Goal: Task Accomplishment & Management: Manage account settings

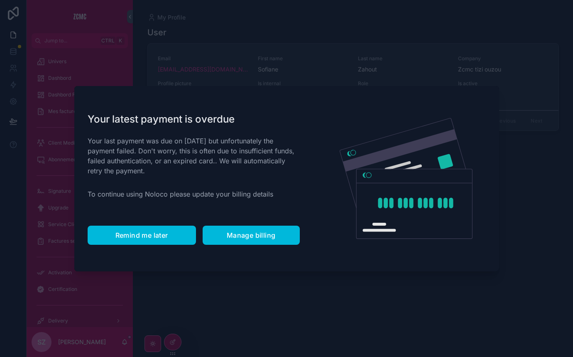
click at [139, 232] on span "Remind me later" at bounding box center [141, 235] width 53 height 8
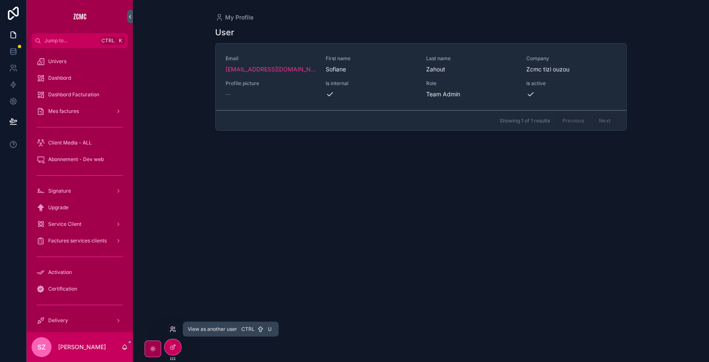
click at [174, 328] on icon at bounding box center [174, 328] width 1 height 2
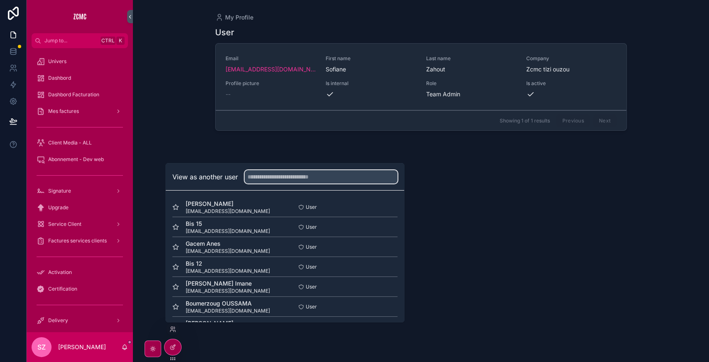
click at [261, 173] on input "text" at bounding box center [321, 176] width 153 height 13
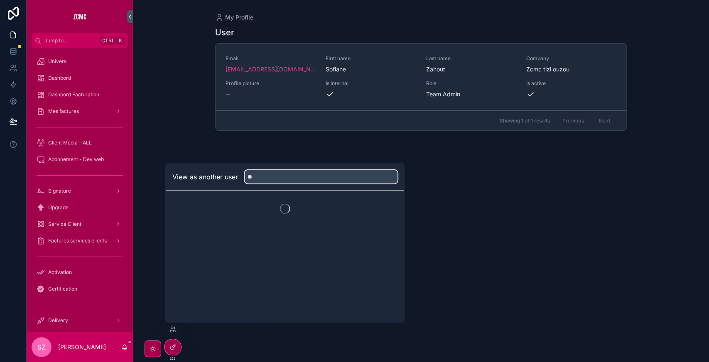
type input "*"
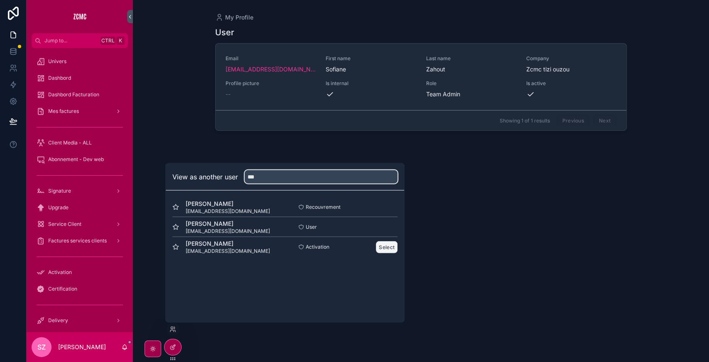
type input "***"
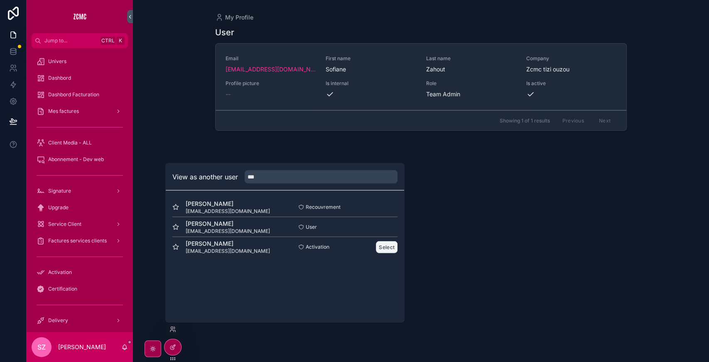
click at [387, 246] on button "Select" at bounding box center [387, 247] width 22 height 12
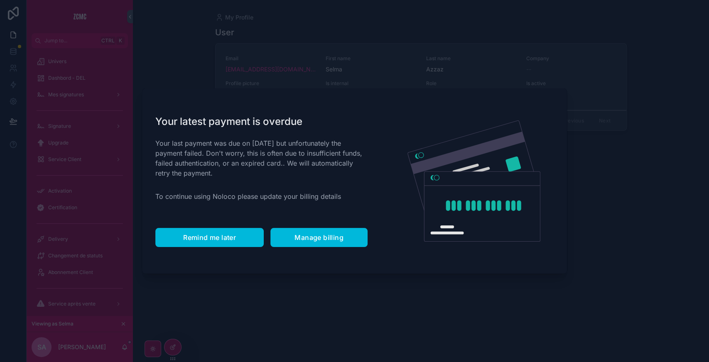
click at [221, 242] on button "Remind me later" at bounding box center [209, 237] width 108 height 19
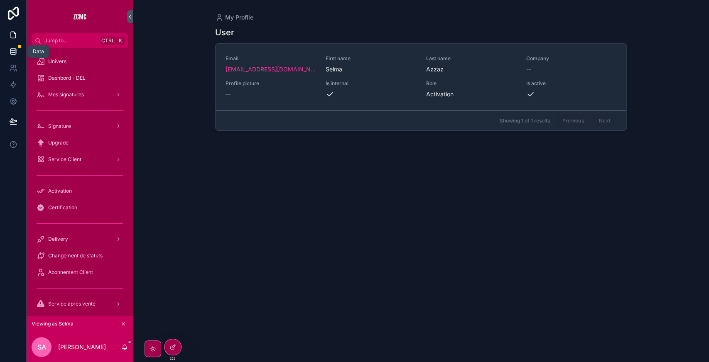
click at [17, 52] on icon at bounding box center [13, 51] width 8 height 8
click at [15, 36] on icon at bounding box center [13, 35] width 8 height 8
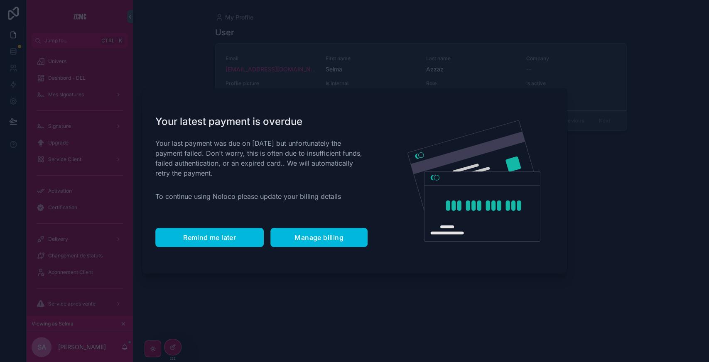
click at [193, 238] on span "Remind me later" at bounding box center [209, 237] width 53 height 8
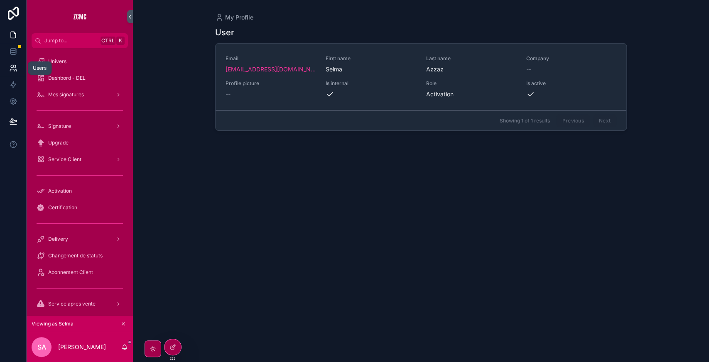
click at [14, 70] on icon at bounding box center [12, 70] width 4 height 2
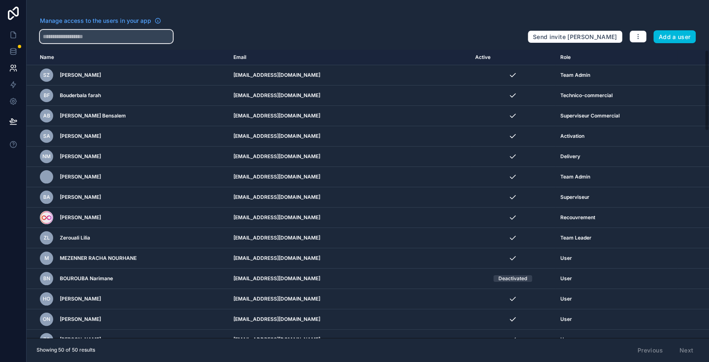
click at [112, 35] on input "text" at bounding box center [106, 36] width 133 height 13
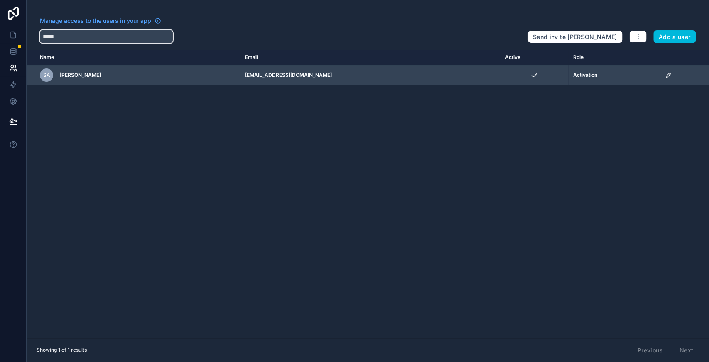
type input "*****"
click at [665, 75] on icon "scrollable content" at bounding box center [668, 75] width 7 height 7
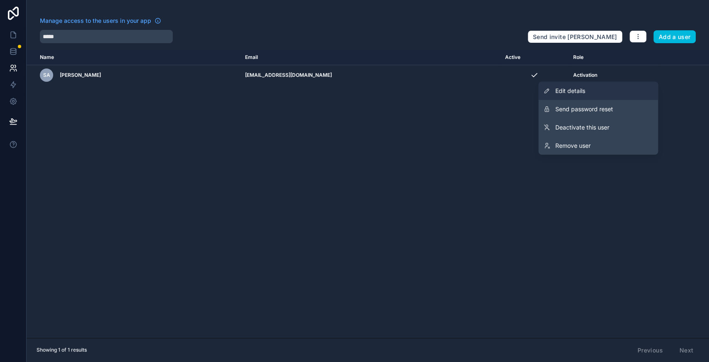
click at [581, 90] on span "Edit details" at bounding box center [570, 91] width 30 height 8
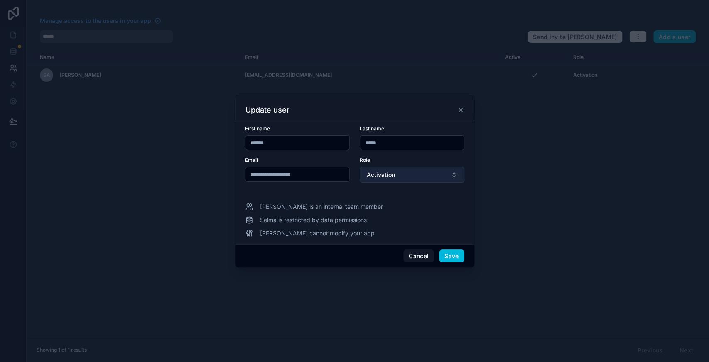
click at [387, 178] on span "Activation" at bounding box center [381, 175] width 28 height 8
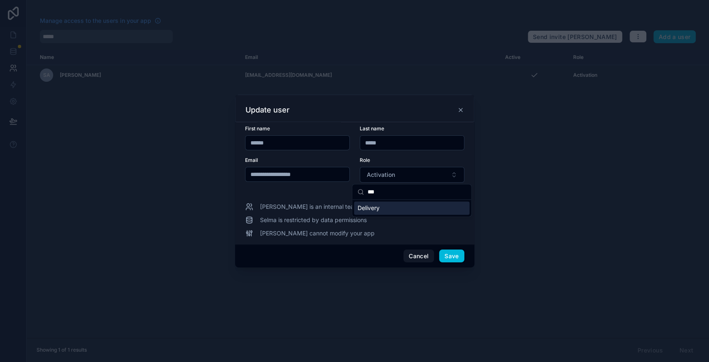
type input "***"
click at [389, 209] on div "Delivery" at bounding box center [411, 207] width 115 height 13
click at [453, 257] on button "Save" at bounding box center [451, 256] width 25 height 13
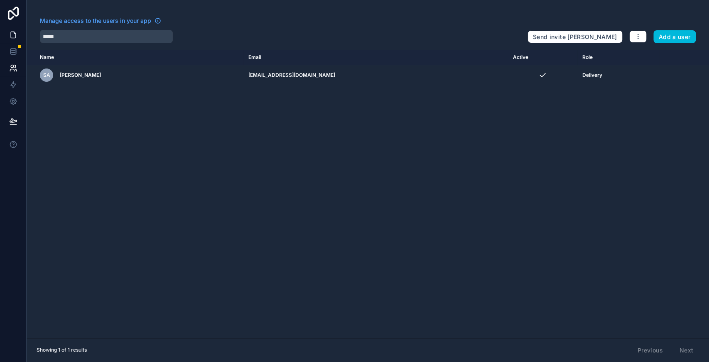
click at [15, 37] on icon at bounding box center [13, 35] width 8 height 8
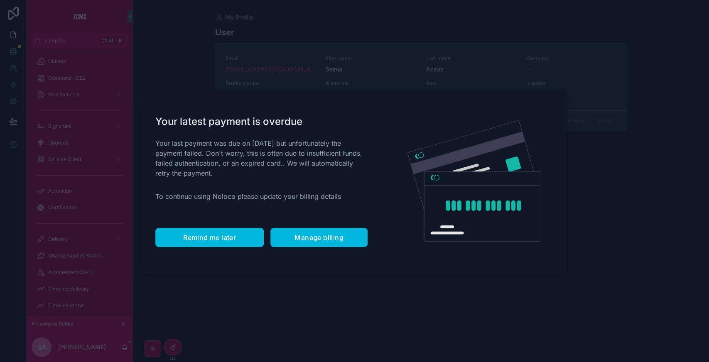
click at [202, 235] on span "Remind me later" at bounding box center [209, 237] width 53 height 8
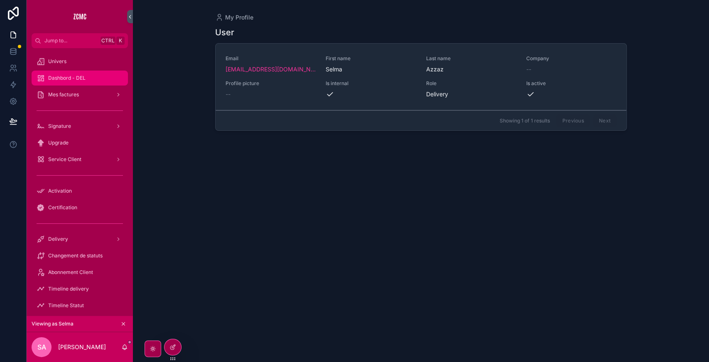
click at [83, 79] on span "Dashbord - DEL" at bounding box center [66, 78] width 37 height 7
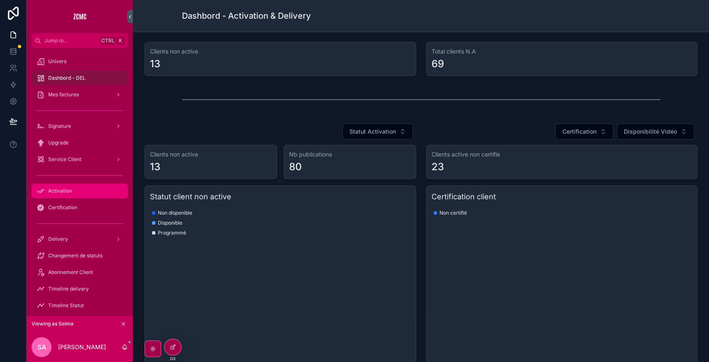
click at [81, 193] on div "Activation" at bounding box center [80, 190] width 86 height 13
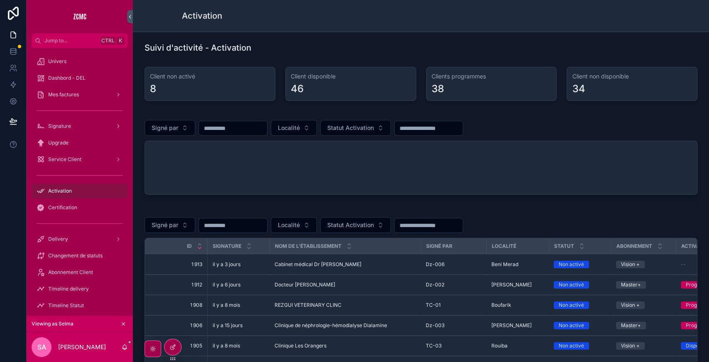
scroll to position [0, 113]
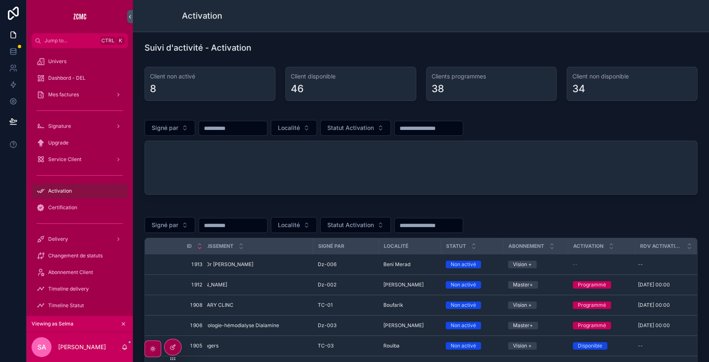
click at [582, 263] on div "--" at bounding box center [601, 264] width 57 height 7
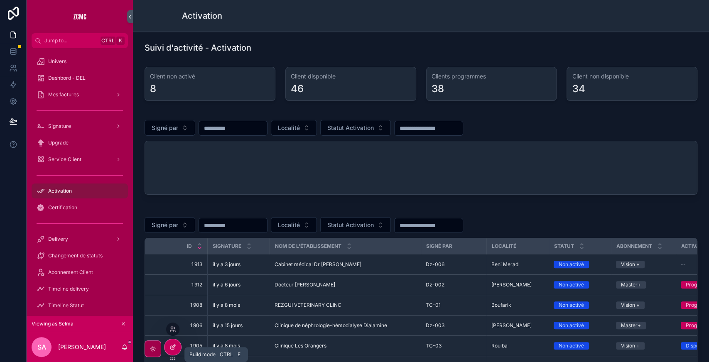
click at [174, 344] on icon at bounding box center [173, 347] width 7 height 7
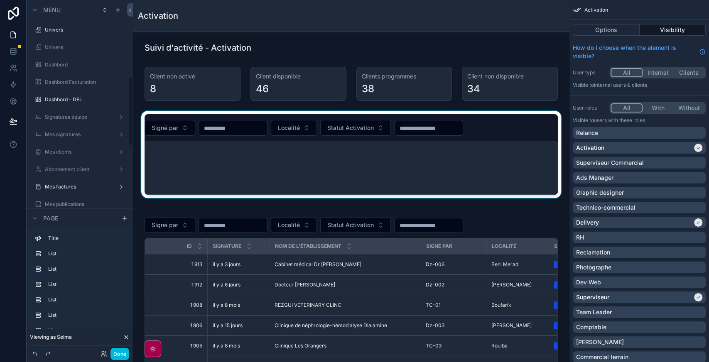
scroll to position [386, 0]
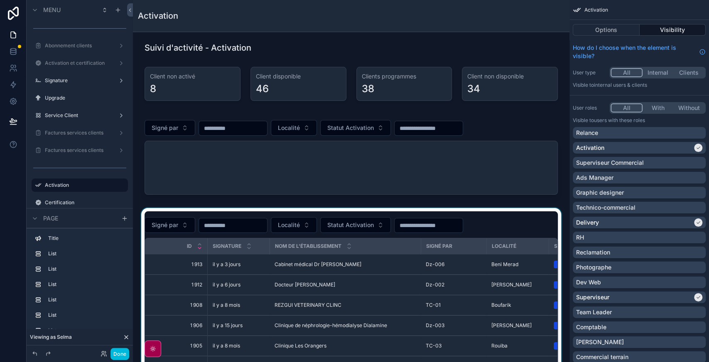
click at [526, 218] on div "scrollable content" at bounding box center [351, 326] width 423 height 236
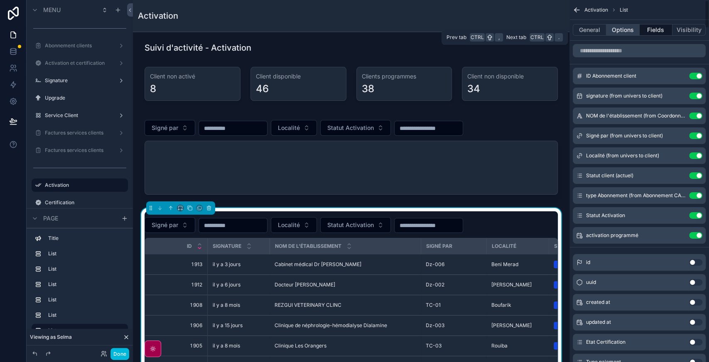
click at [621, 28] on button "Options" at bounding box center [623, 30] width 33 height 12
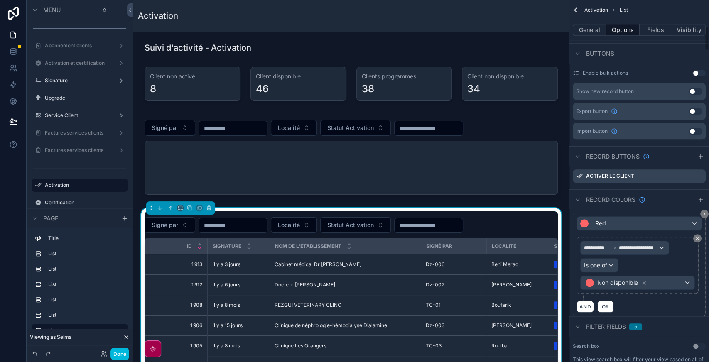
scroll to position [386, 0]
click at [697, 174] on icon "scrollable content" at bounding box center [699, 176] width 4 height 4
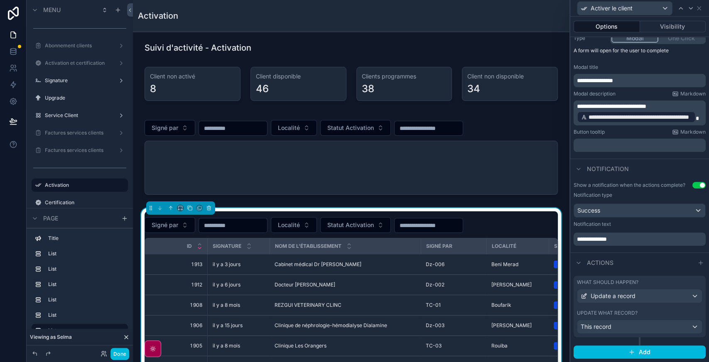
scroll to position [0, 0]
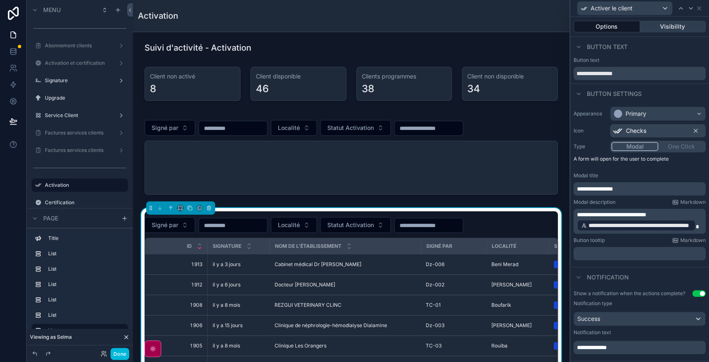
click at [669, 21] on button "Visibility" at bounding box center [673, 27] width 66 height 12
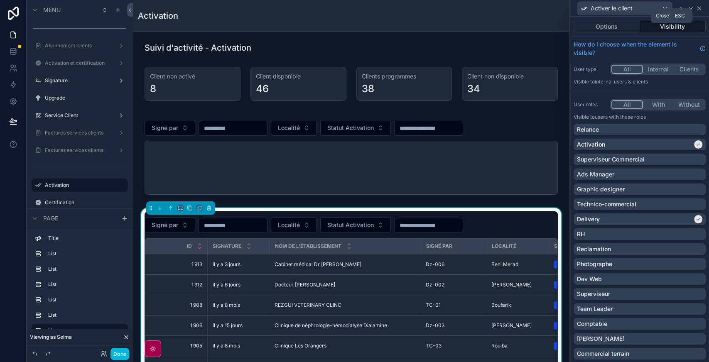
click at [698, 8] on icon at bounding box center [699, 8] width 3 height 3
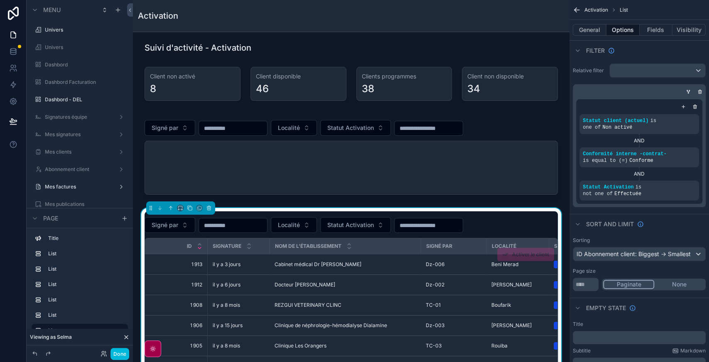
click at [358, 265] on div "Cabinet médical Dr Takbou Cabinet médical Dr Takbou" at bounding box center [345, 264] width 141 height 7
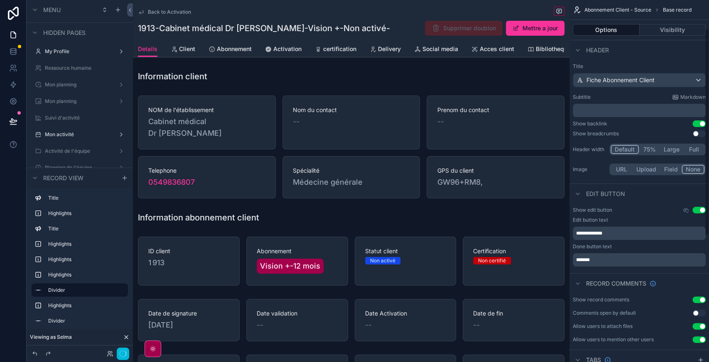
scroll to position [147, 0]
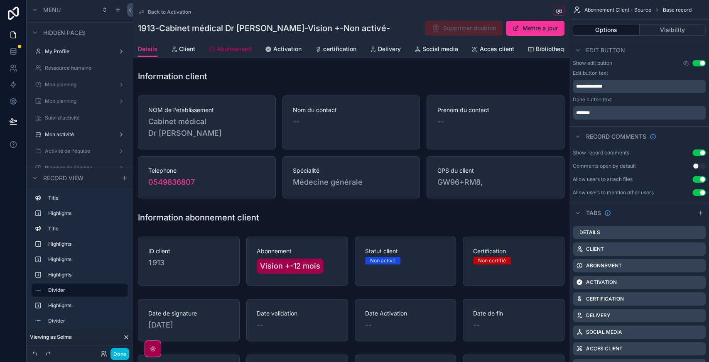
click at [233, 49] on span "Abonnement" at bounding box center [234, 49] width 35 height 8
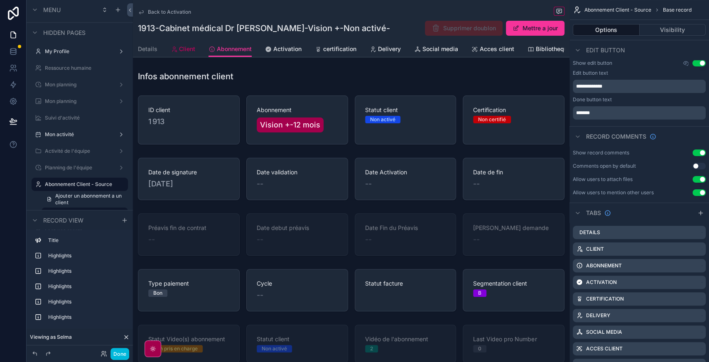
click at [188, 52] on span "Client" at bounding box center [187, 49] width 16 height 8
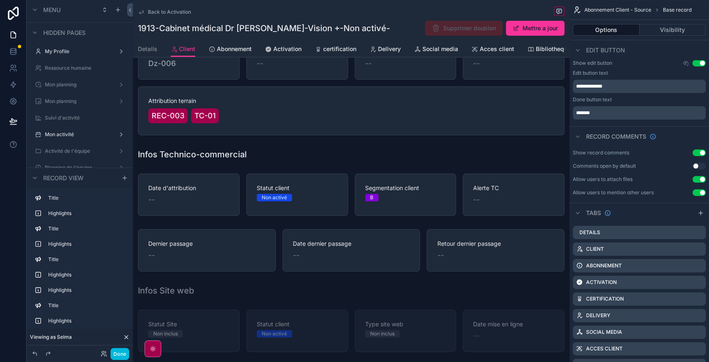
scroll to position [133, 0]
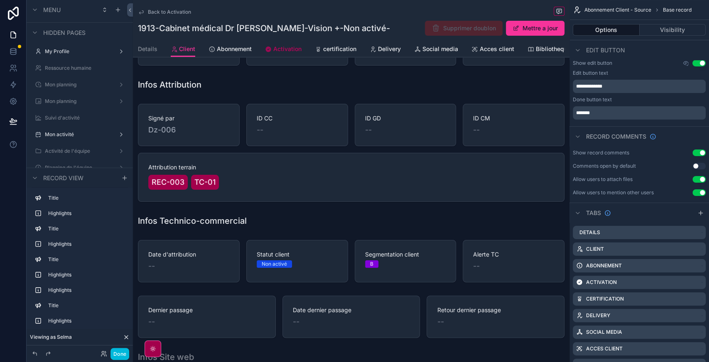
click at [286, 49] on span "Activation" at bounding box center [287, 49] width 28 height 8
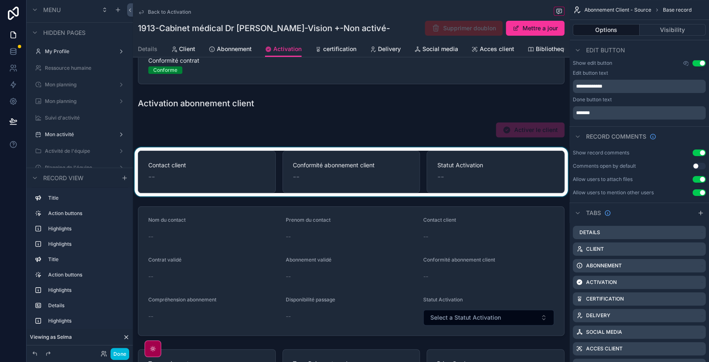
scroll to position [123, 0]
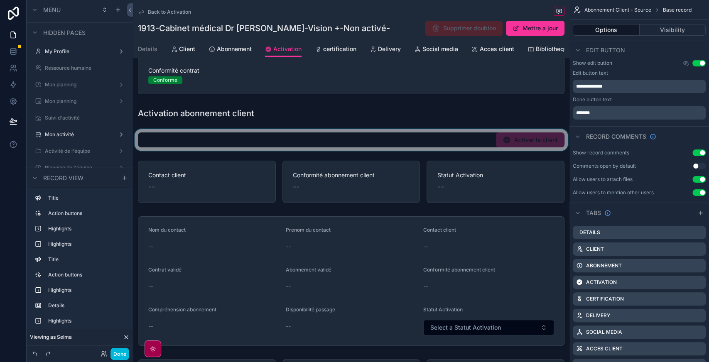
click at [389, 138] on div "scrollable content" at bounding box center [351, 140] width 437 height 22
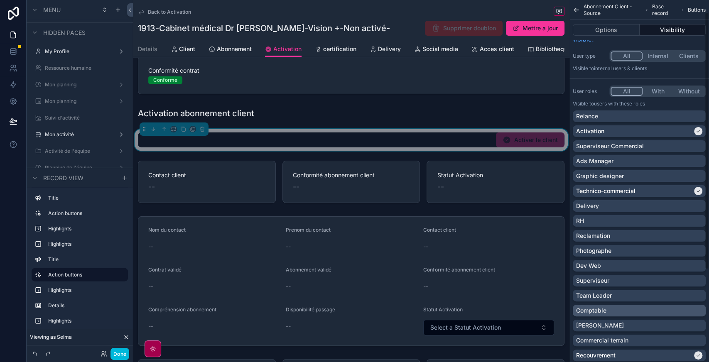
scroll to position [16, 0]
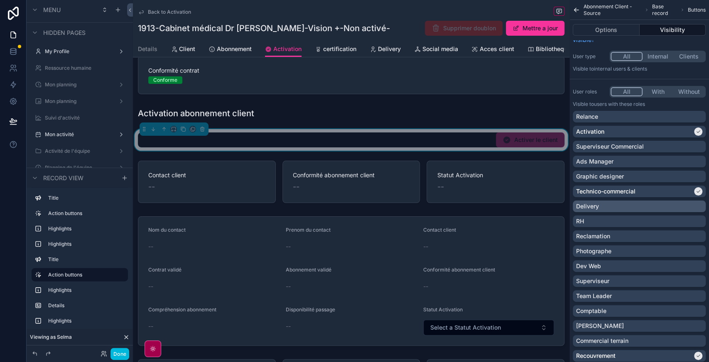
click at [640, 206] on div "Delivery" at bounding box center [639, 206] width 126 height 8
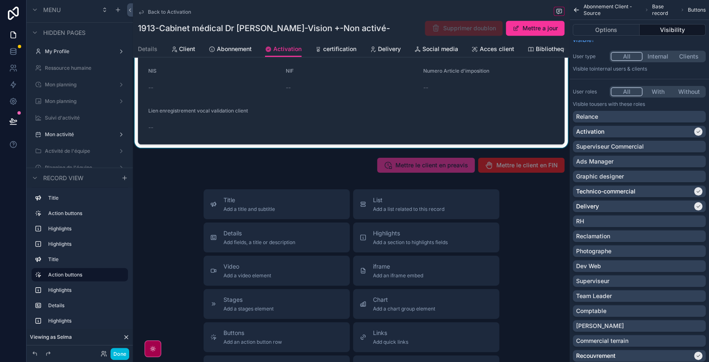
scroll to position [524, 0]
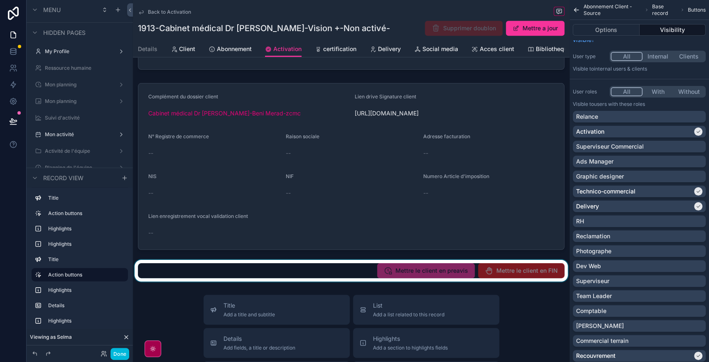
click at [356, 280] on div "scrollable content" at bounding box center [351, 271] width 437 height 22
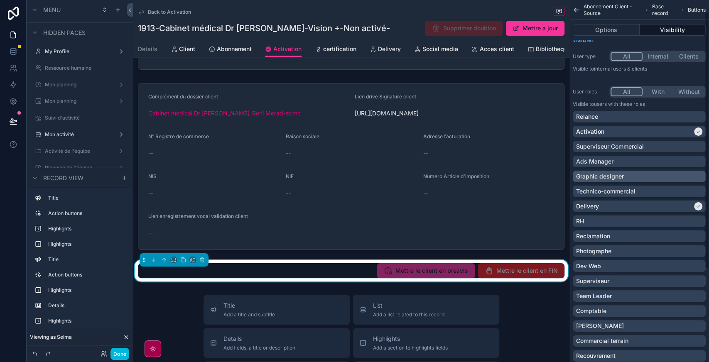
scroll to position [146, 0]
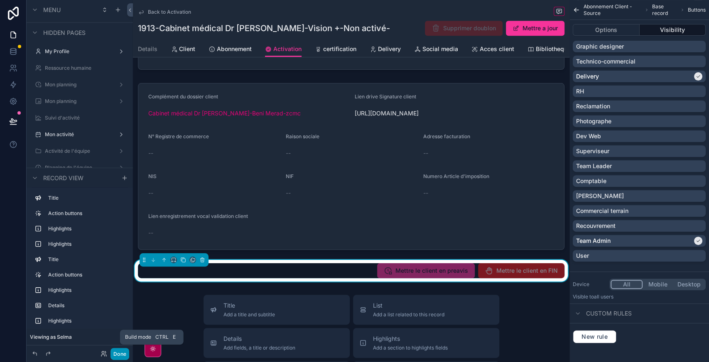
click at [121, 358] on button "Done" at bounding box center [120, 354] width 19 height 12
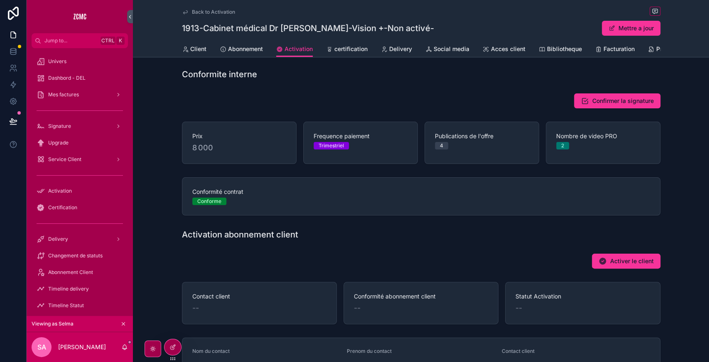
scroll to position [0, 0]
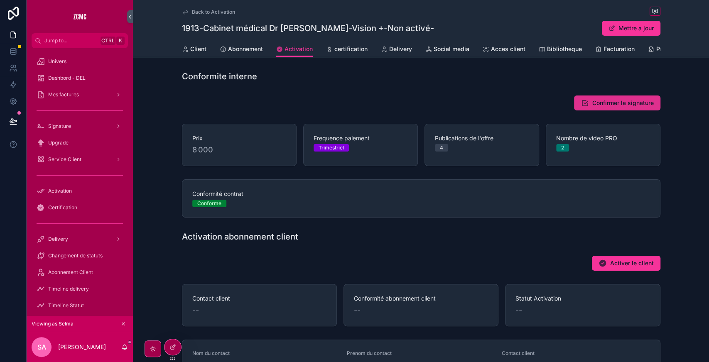
click at [612, 107] on span "Confirmer la signature" at bounding box center [622, 103] width 61 height 8
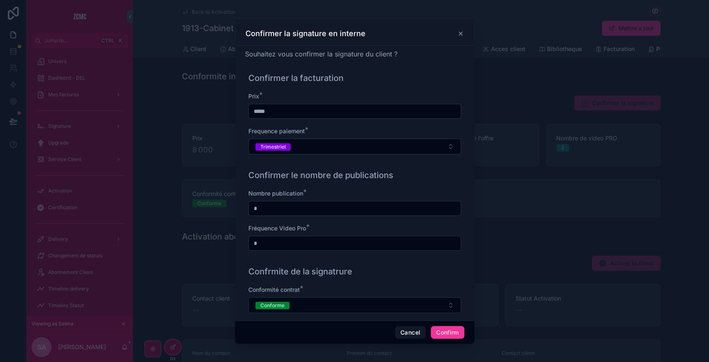
scroll to position [9, 0]
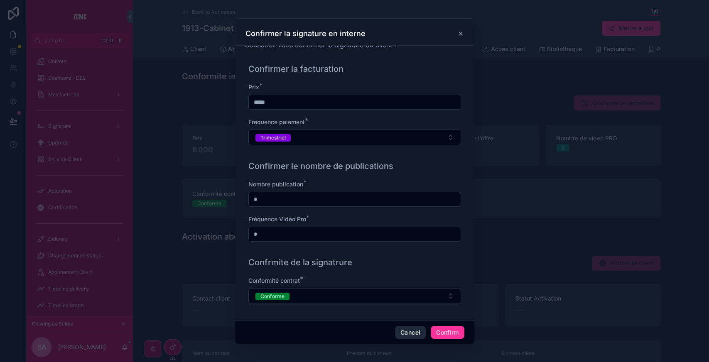
click at [418, 329] on button "Cancel" at bounding box center [410, 332] width 31 height 13
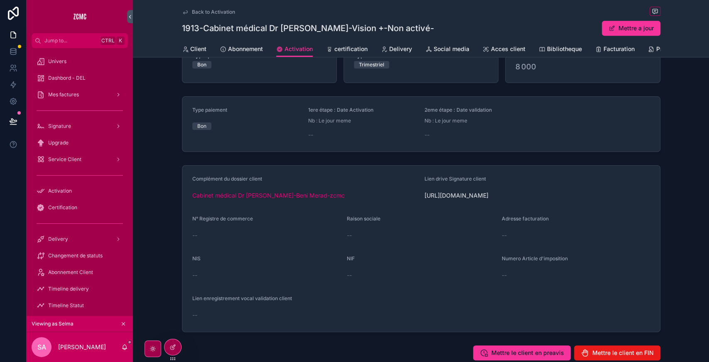
scroll to position [445, 0]
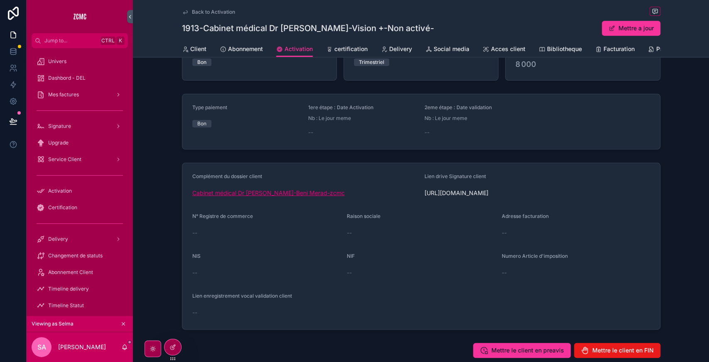
click at [282, 196] on span "Cabinet médical Dr Takbou-Beni Merad-zcmc" at bounding box center [268, 193] width 152 height 8
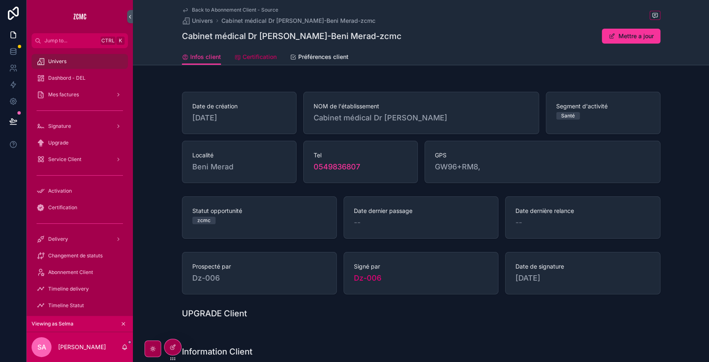
click at [265, 59] on span "Certification" at bounding box center [260, 57] width 34 height 8
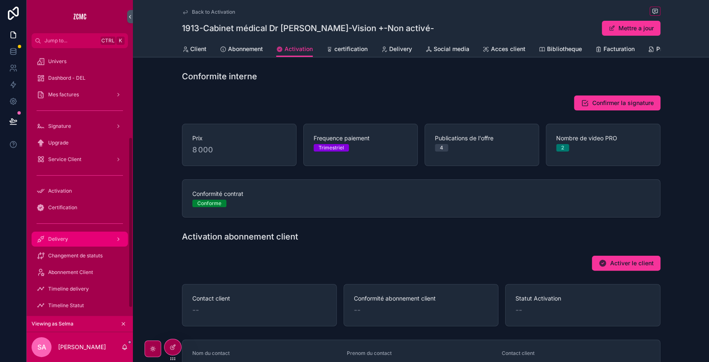
scroll to position [145, 0]
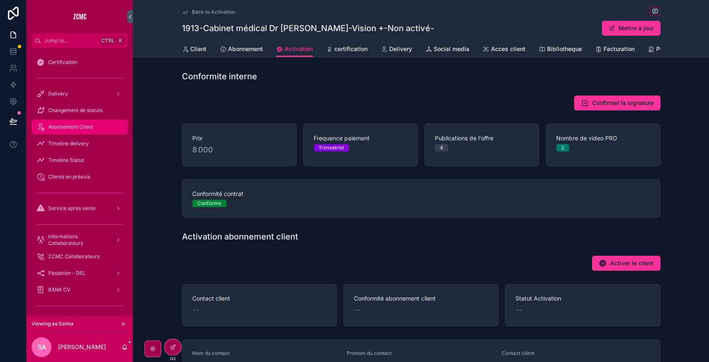
click at [72, 128] on span "Abonnement Client" at bounding box center [70, 127] width 45 height 7
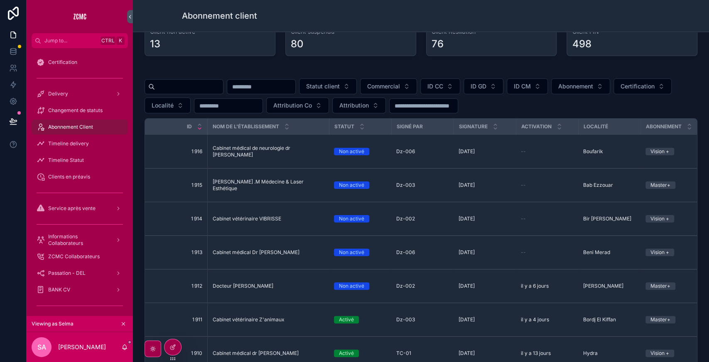
scroll to position [120, 0]
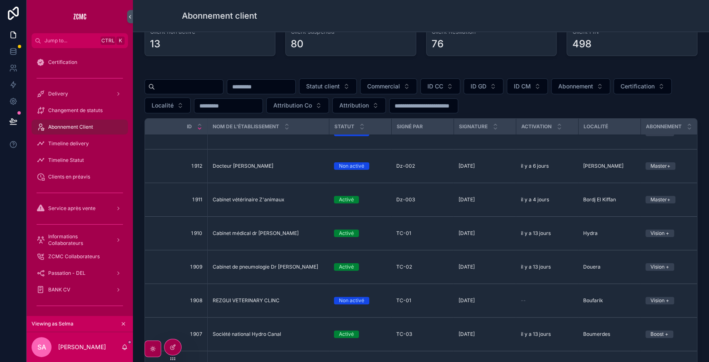
click at [285, 197] on div "Cabinet vétérinaire Z'animaux Cabinet vétérinaire Z'animaux" at bounding box center [269, 200] width 112 height 7
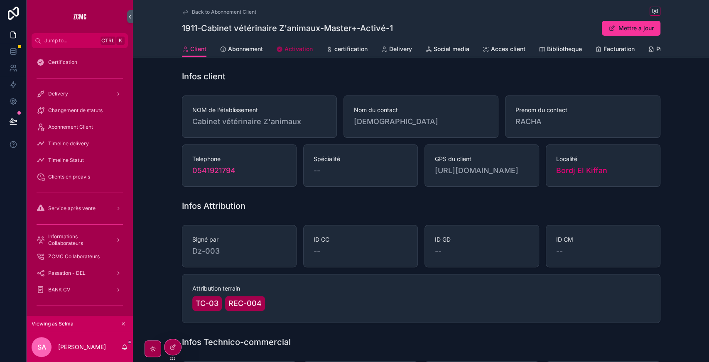
click at [295, 52] on span "Activation" at bounding box center [299, 49] width 28 height 8
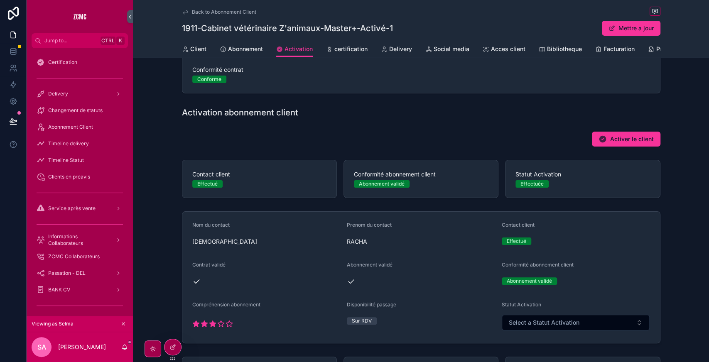
scroll to position [124, 0]
click at [620, 144] on span "Activer le client" at bounding box center [632, 139] width 44 height 8
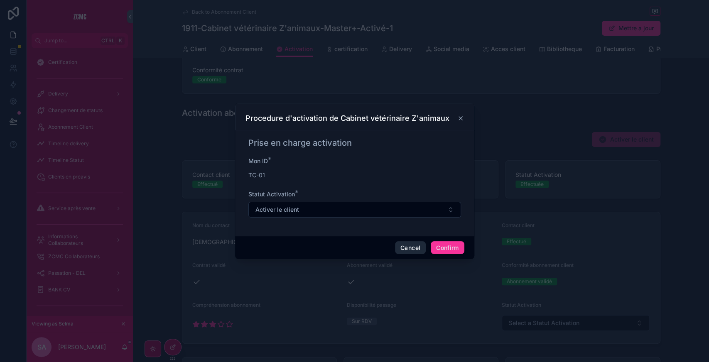
click at [404, 250] on button "Cancel" at bounding box center [410, 247] width 31 height 13
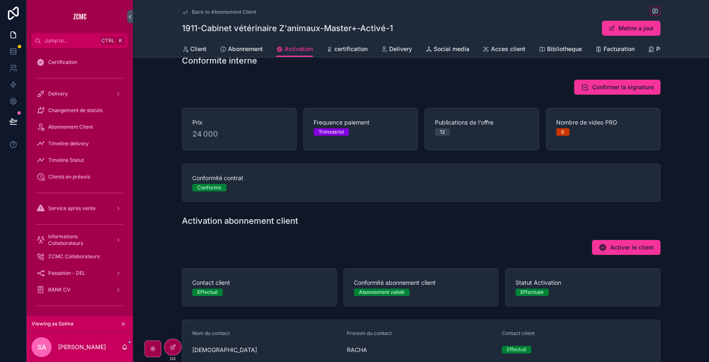
scroll to position [15, 0]
click at [597, 92] on span "Confirmer la signature" at bounding box center [622, 88] width 61 height 8
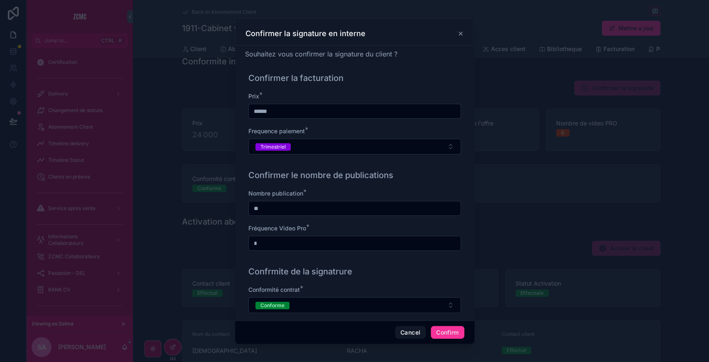
click at [460, 32] on icon at bounding box center [460, 33] width 7 height 7
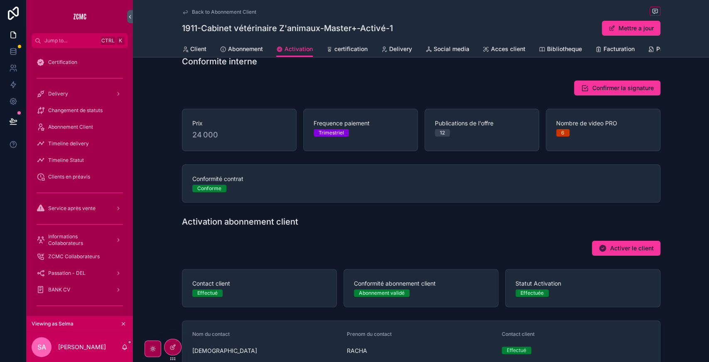
scroll to position [0, 0]
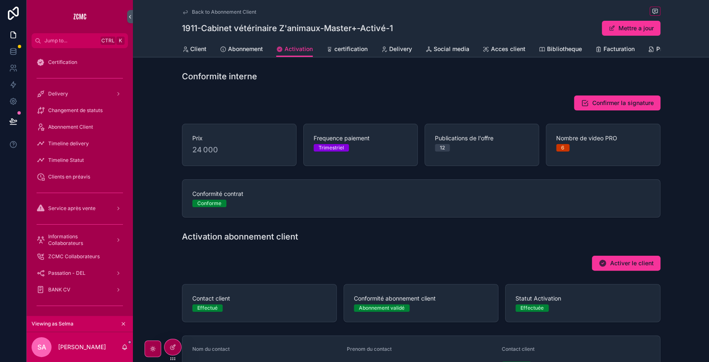
click at [559, 159] on div "Nombre de video PRO 6" at bounding box center [603, 145] width 115 height 42
click at [575, 161] on div "Nombre de video PRO 6" at bounding box center [603, 145] width 115 height 42
click at [345, 56] on link "certification" at bounding box center [347, 50] width 42 height 17
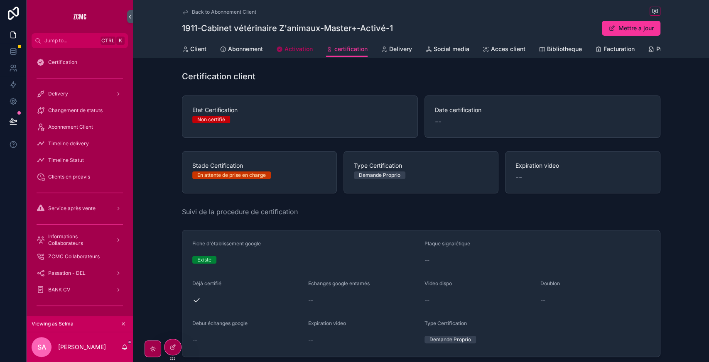
click at [300, 48] on span "Activation" at bounding box center [299, 49] width 28 height 8
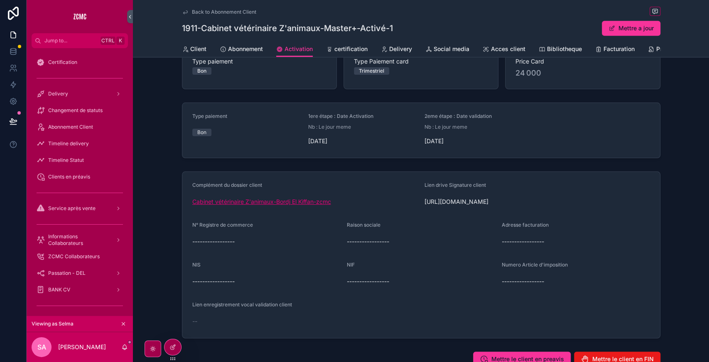
scroll to position [435, 0]
click at [246, 206] on span "Cabinet vétérinaire Z'animaux-Bordj El Kiffan-zcmc" at bounding box center [261, 201] width 139 height 8
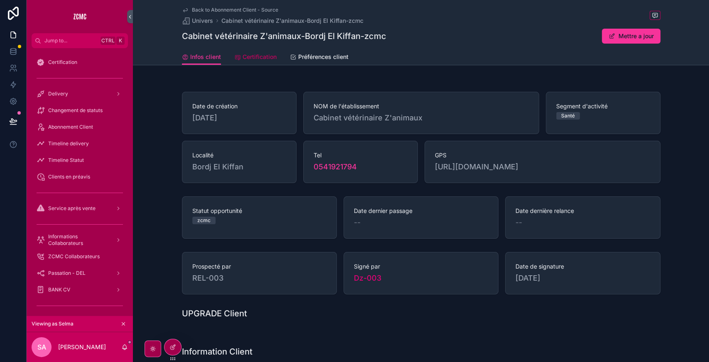
click at [246, 62] on link "Certification" at bounding box center [255, 57] width 42 height 17
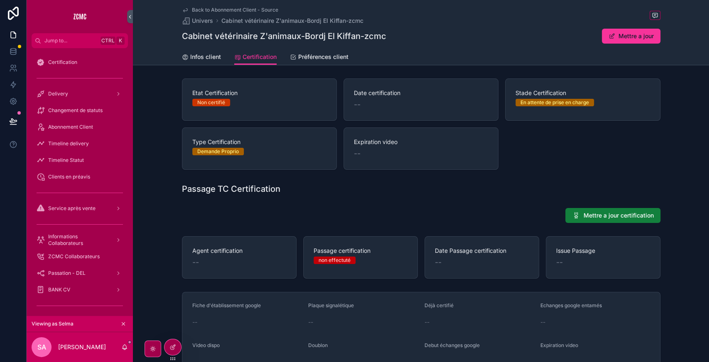
click at [591, 217] on span "Mettre a jour certification" at bounding box center [619, 215] width 70 height 8
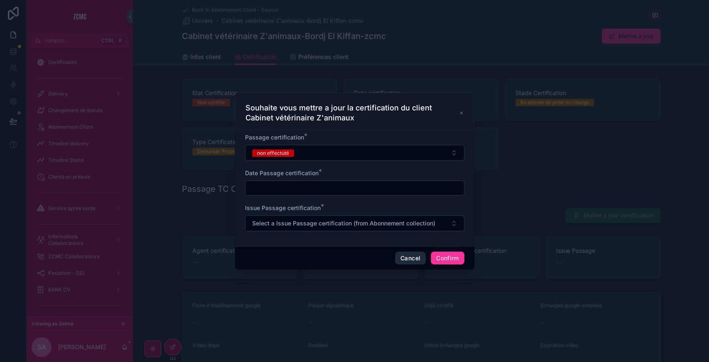
click at [406, 254] on button "Cancel" at bounding box center [410, 258] width 31 height 13
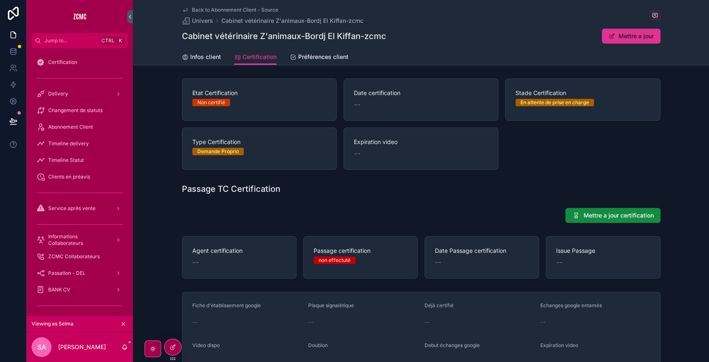
click at [614, 35] on button "Mettre a jour" at bounding box center [631, 36] width 59 height 15
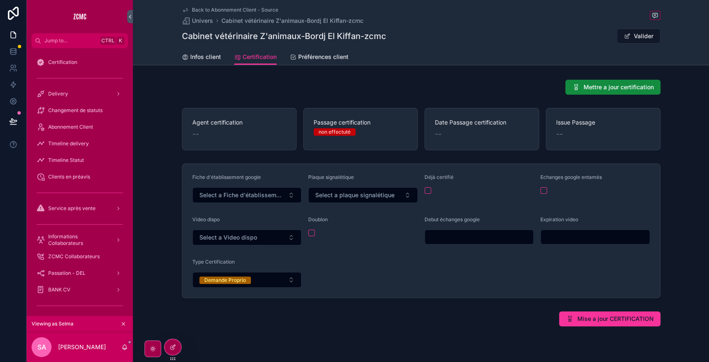
scroll to position [129, 0]
click at [631, 37] on button "Valider" at bounding box center [639, 36] width 44 height 15
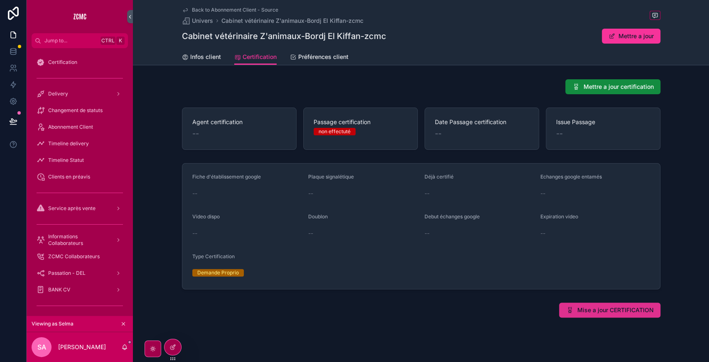
click at [600, 309] on span "Mise a jour CERTIFICATION" at bounding box center [615, 310] width 76 height 8
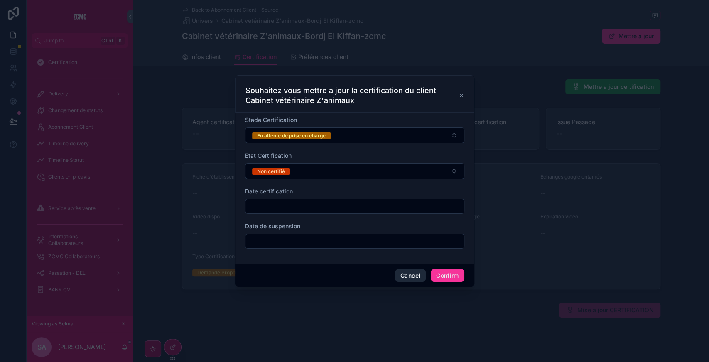
click at [413, 278] on button "Cancel" at bounding box center [410, 275] width 31 height 13
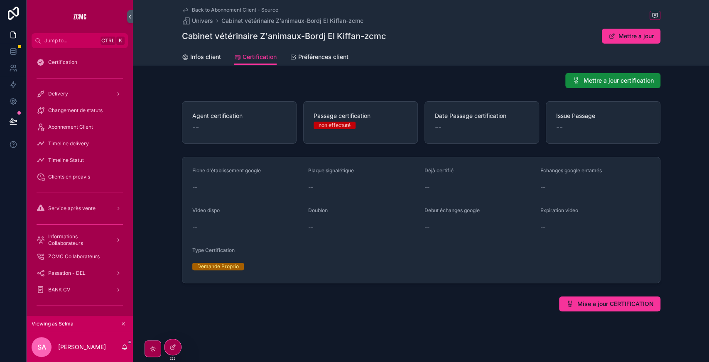
scroll to position [0, 0]
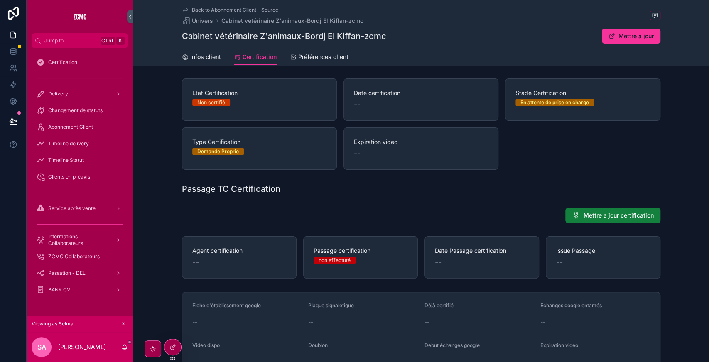
click at [601, 216] on span "Mettre a jour certification" at bounding box center [619, 215] width 70 height 8
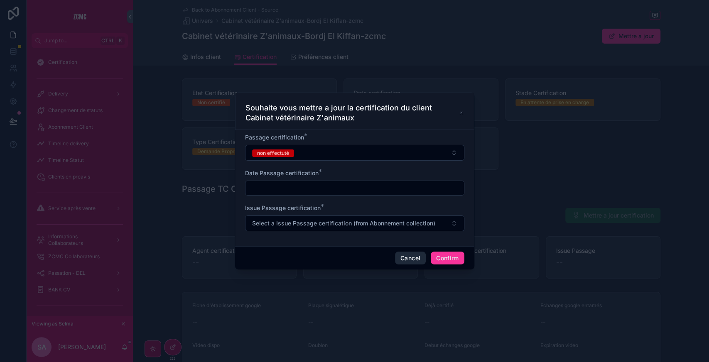
click at [409, 255] on button "Cancel" at bounding box center [410, 258] width 31 height 13
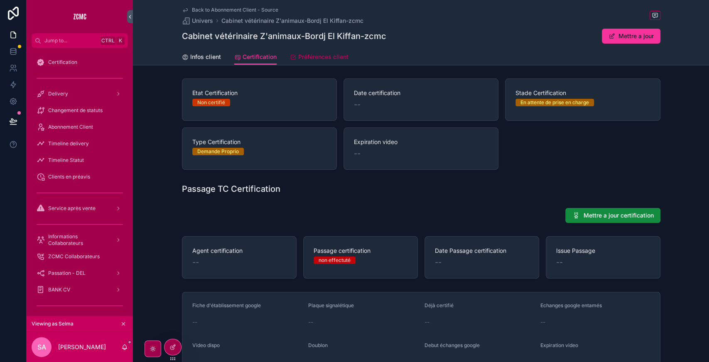
click at [319, 59] on span "Préférences client" at bounding box center [323, 57] width 50 height 8
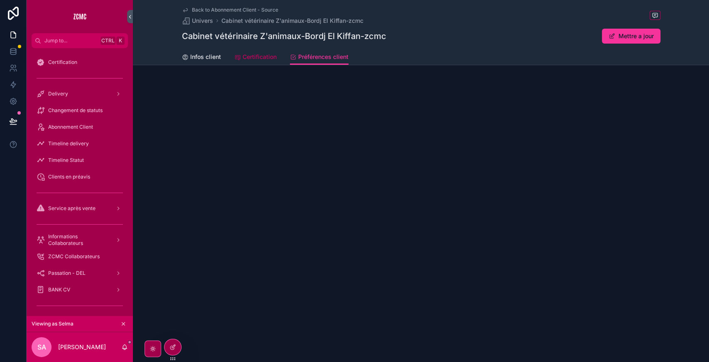
click at [243, 59] on span "Certification" at bounding box center [260, 57] width 34 height 8
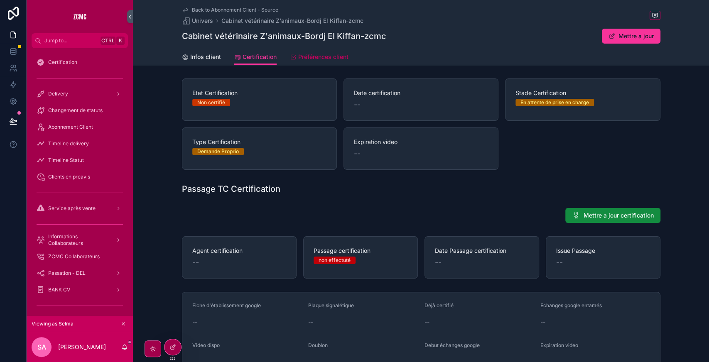
click at [322, 60] on span "Préférences client" at bounding box center [323, 57] width 50 height 8
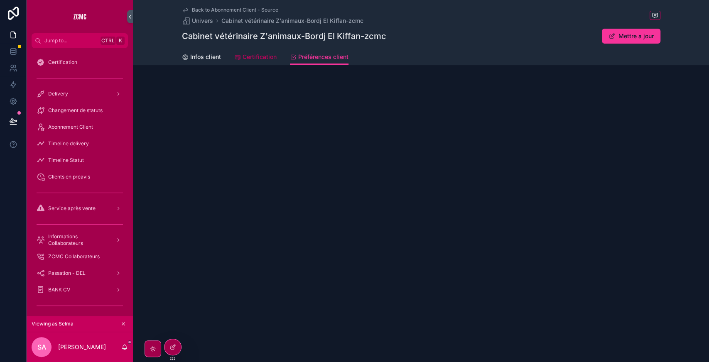
click at [261, 55] on span "Certification" at bounding box center [260, 57] width 34 height 8
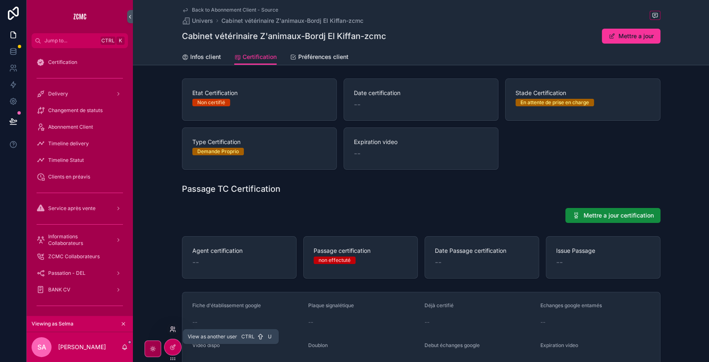
click at [174, 329] on icon at bounding box center [174, 328] width 1 height 2
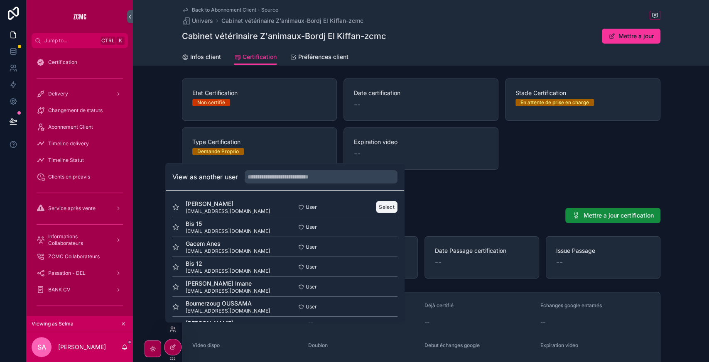
click at [381, 205] on button "Select" at bounding box center [387, 207] width 22 height 12
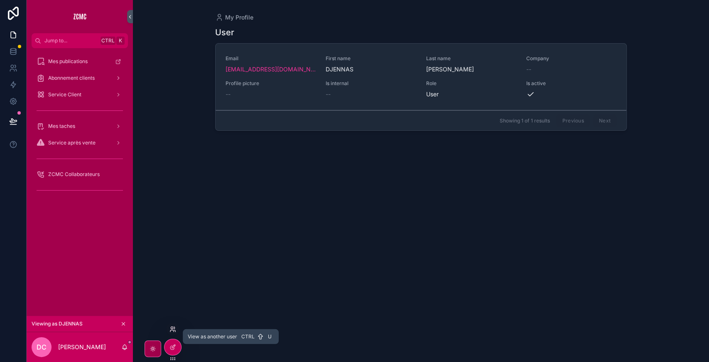
click at [173, 329] on icon at bounding box center [173, 329] width 7 height 7
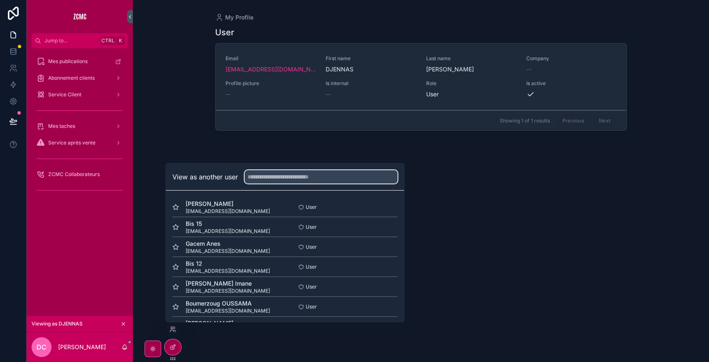
click at [291, 178] on input "text" at bounding box center [321, 176] width 153 height 13
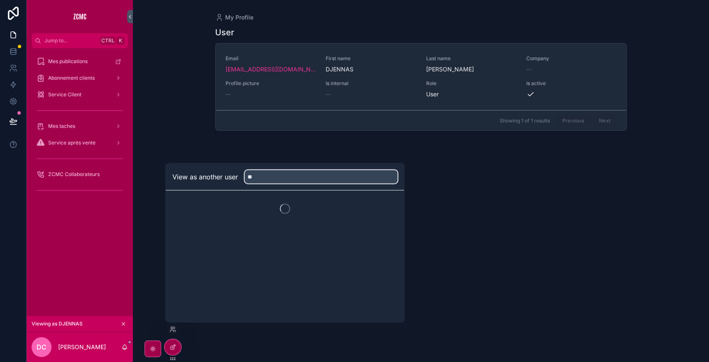
type input "*"
type input "****"
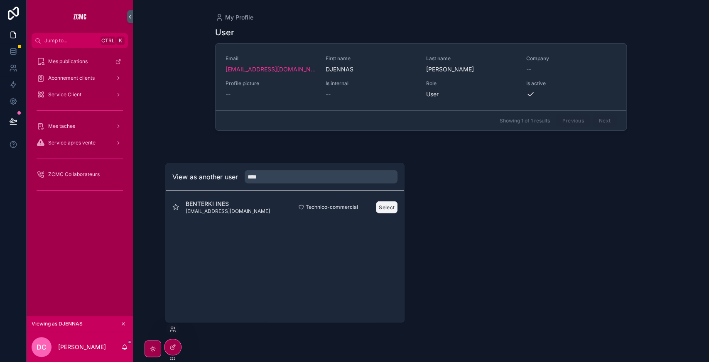
click at [381, 204] on button "Select" at bounding box center [387, 207] width 22 height 12
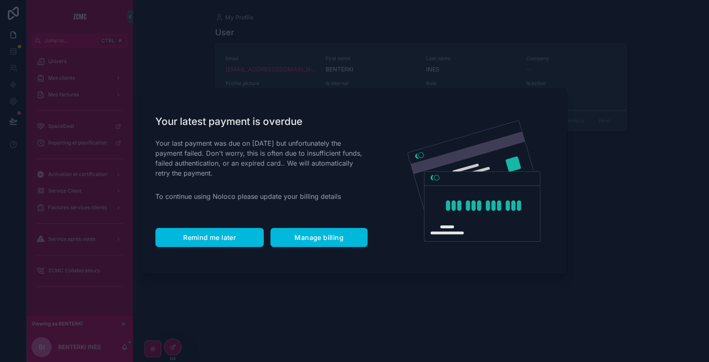
click at [226, 237] on span "Remind me later" at bounding box center [209, 237] width 53 height 8
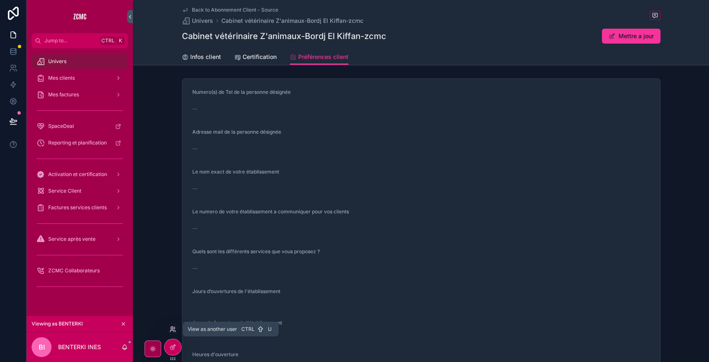
click at [174, 328] on icon at bounding box center [173, 329] width 7 height 7
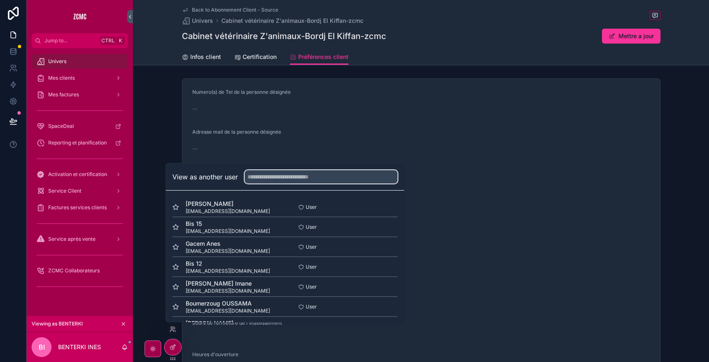
click at [289, 179] on input "text" at bounding box center [321, 176] width 153 height 13
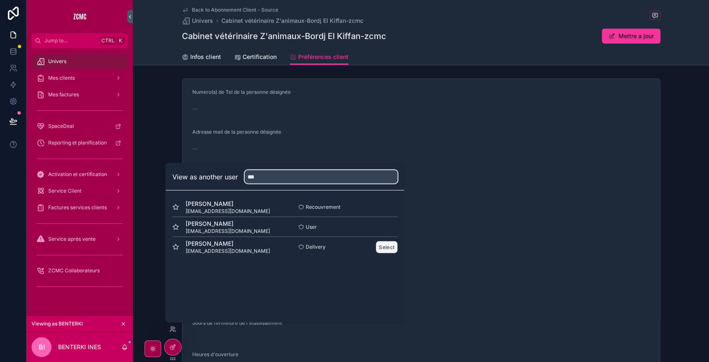
type input "***"
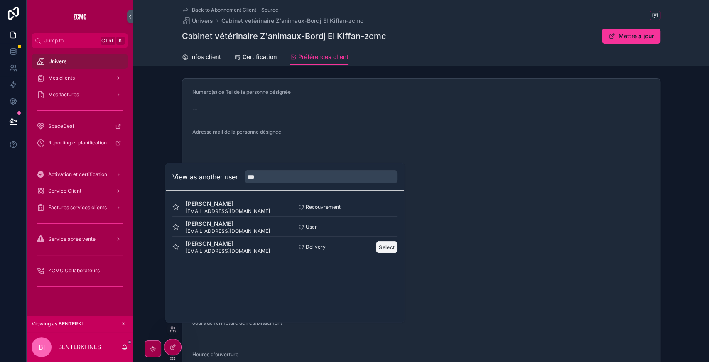
click at [382, 246] on button "Select" at bounding box center [387, 247] width 22 height 12
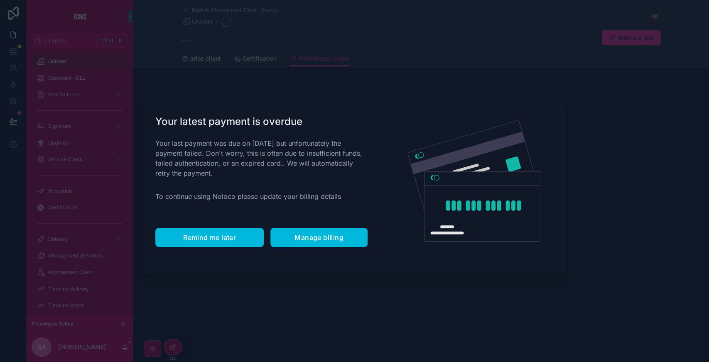
click at [189, 233] on button "Remind me later" at bounding box center [209, 237] width 108 height 19
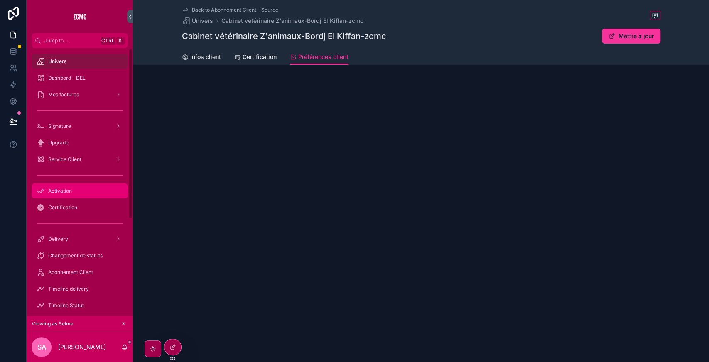
scroll to position [84, 0]
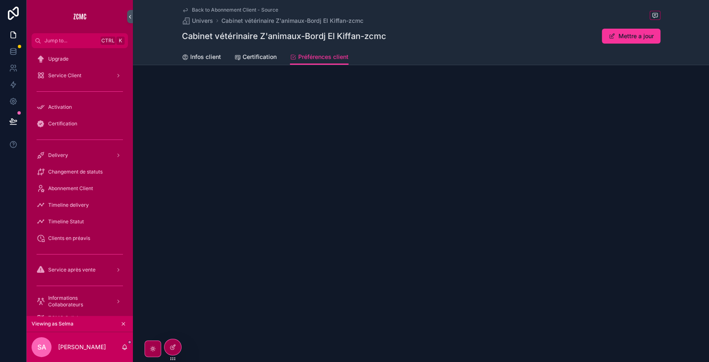
click at [236, 9] on span "Back to Abonnement Client - Source" at bounding box center [235, 10] width 86 height 7
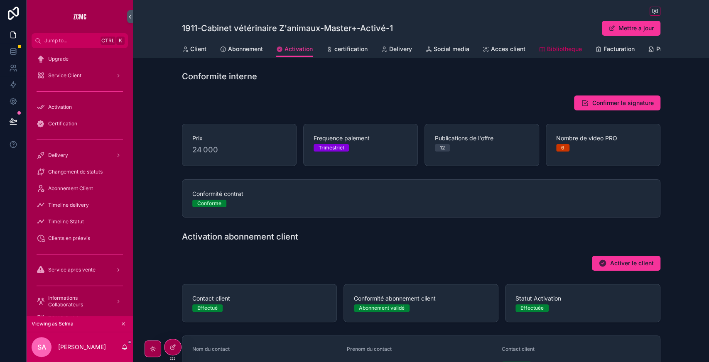
click at [543, 50] on div "Bibliotheque" at bounding box center [560, 49] width 43 height 8
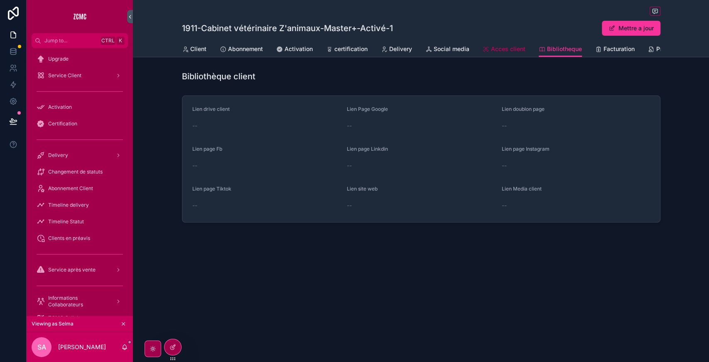
click at [498, 49] on span "Acces client" at bounding box center [508, 49] width 34 height 8
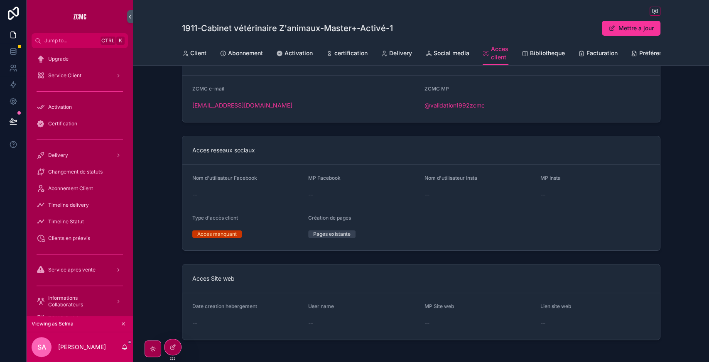
scroll to position [62, 0]
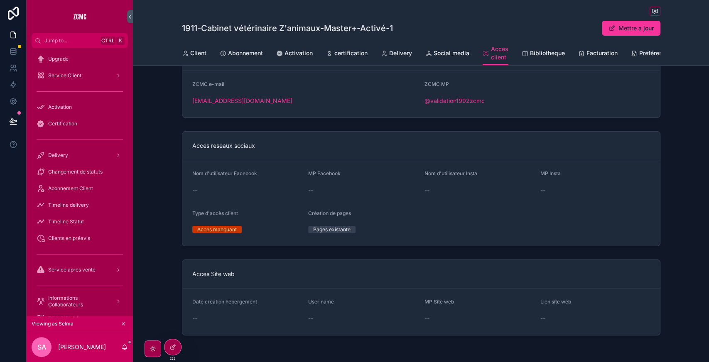
click at [174, 145] on div "Acces reseaux sociaux Nom d'utilisateur Facebook -- MP Facebook -- Nom d'utilis…" at bounding box center [421, 189] width 576 height 122
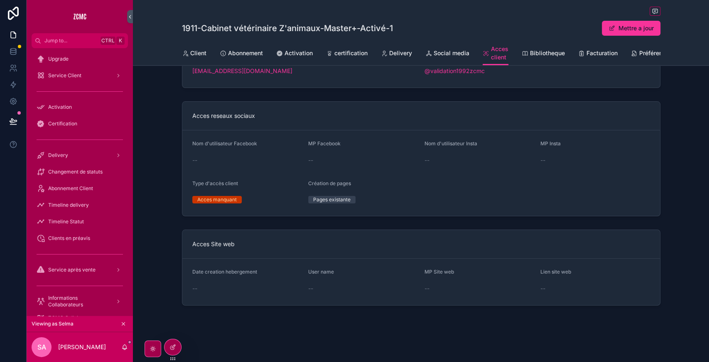
scroll to position [0, 0]
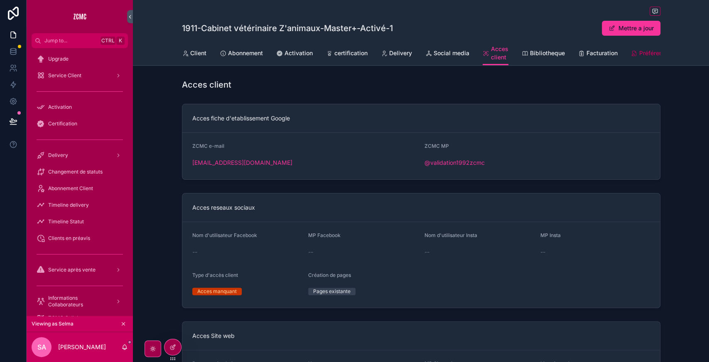
click at [645, 60] on link "Préférence client" at bounding box center [658, 54] width 55 height 17
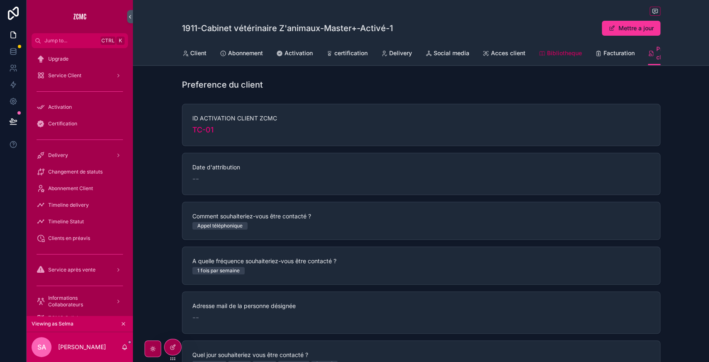
click at [565, 52] on span "Bibliotheque" at bounding box center [564, 53] width 35 height 8
